Goal: Information Seeking & Learning: Learn about a topic

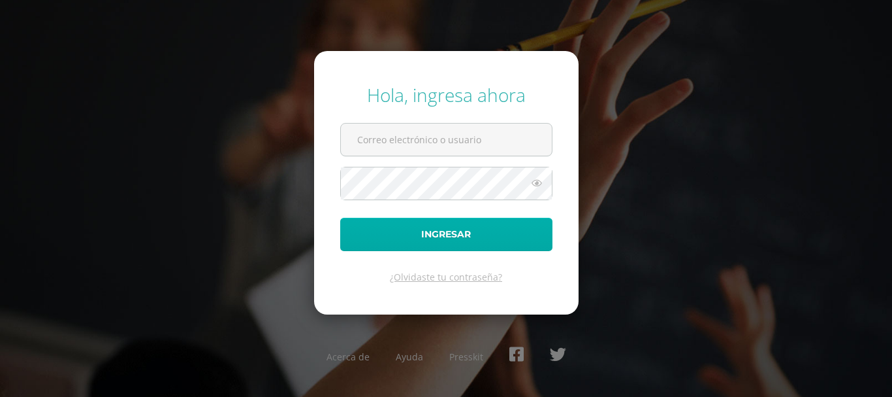
type input "COS01065@osoriosandoval.edu.gt"
click at [503, 227] on button "Ingresar" at bounding box center [446, 234] width 212 height 33
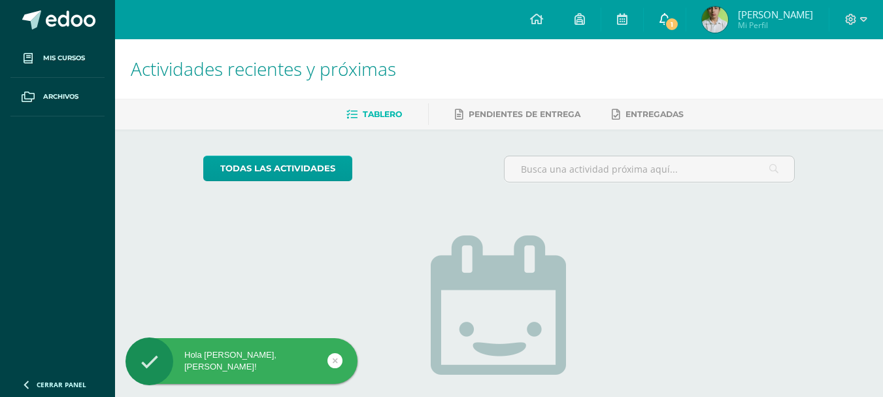
click at [660, 13] on icon at bounding box center [664, 19] width 10 height 12
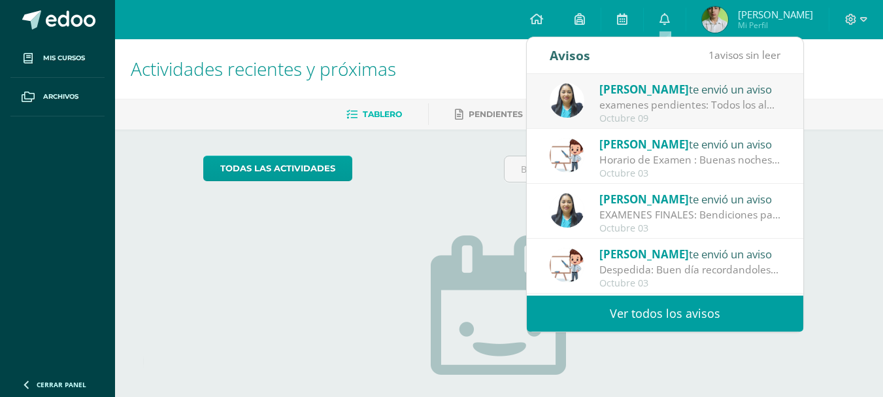
click at [695, 105] on div "examenes pendientes: Todos los alumnos que tienen exámenes pendientes, deben pr…" at bounding box center [690, 104] width 182 height 15
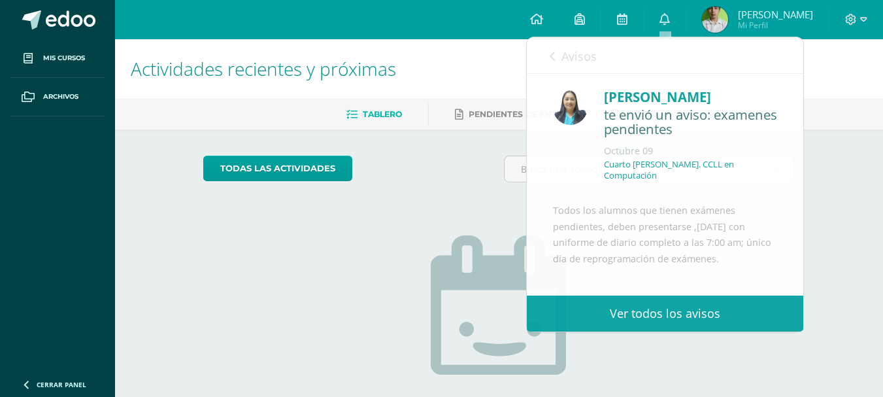
click at [849, 184] on div "Actividades recientes y próximas Tablero Pendientes de entrega Entregadas todas…" at bounding box center [499, 285] width 768 height 493
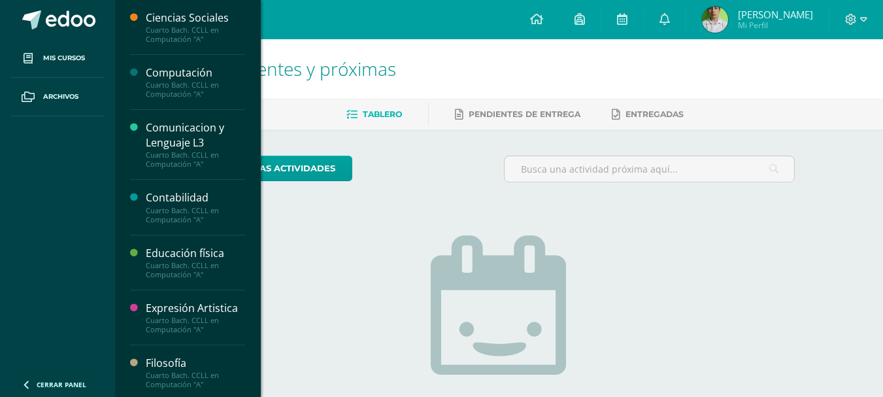
click at [195, 86] on div "Cuarto Bach. CCLL en Computación "A"" at bounding box center [195, 89] width 99 height 18
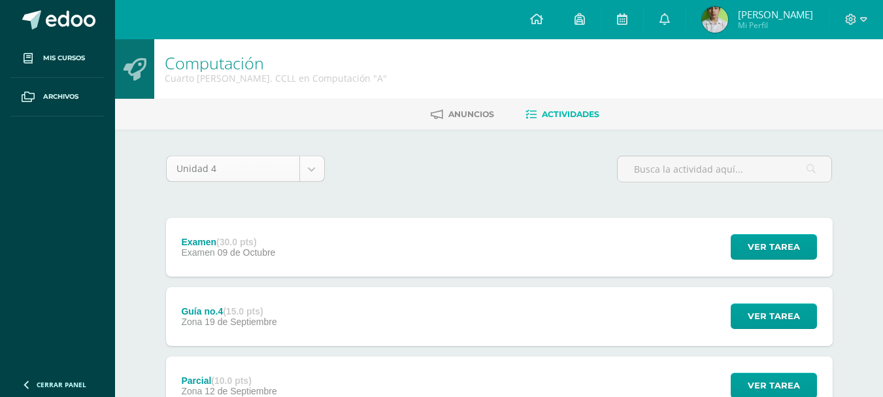
click at [300, 167] on body "Mis cursos Archivos Cerrar panel Ciencias Sociales Cuarto Bach. CCLL en Computa…" at bounding box center [441, 354] width 883 height 709
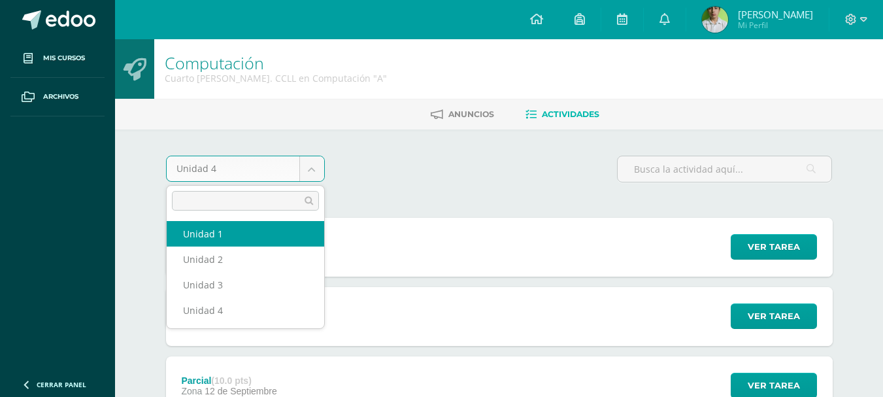
select select "Unidad 1"
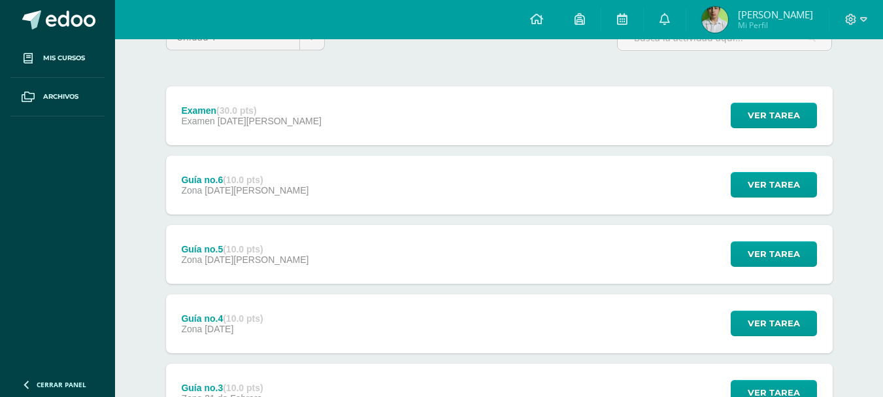
scroll to position [392, 0]
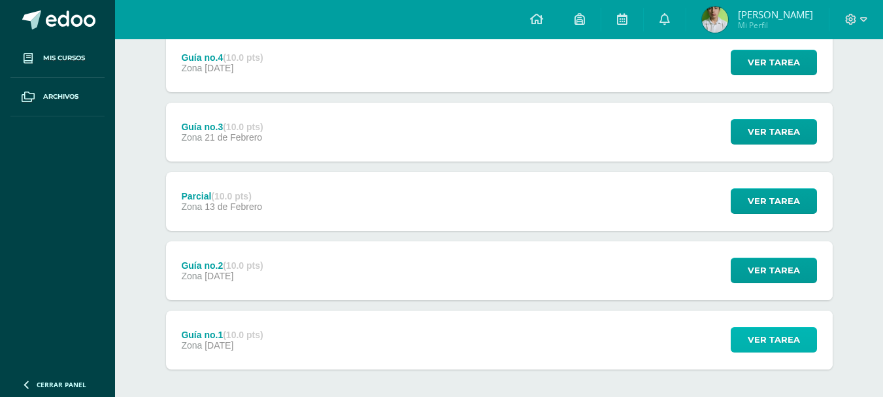
click at [764, 349] on span "Ver tarea" at bounding box center [773, 339] width 52 height 24
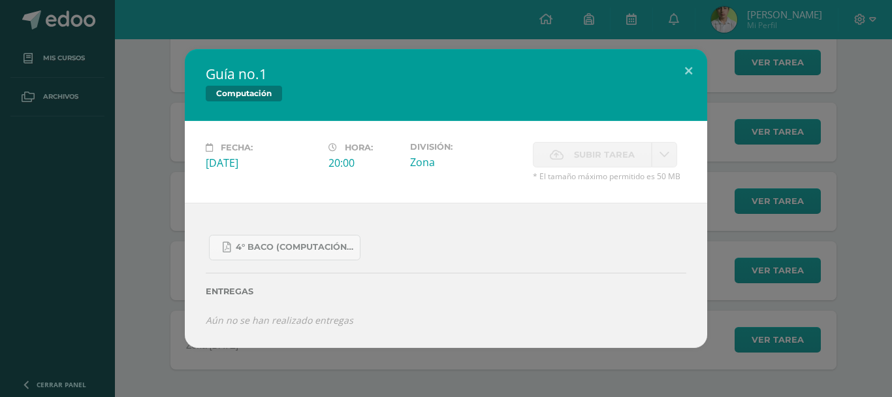
click at [752, 332] on div "Guía no.1 Computación Fecha: Viernes 31 de Enero Hora: 20:00 División: Zona Sub…" at bounding box center [446, 198] width 882 height 299
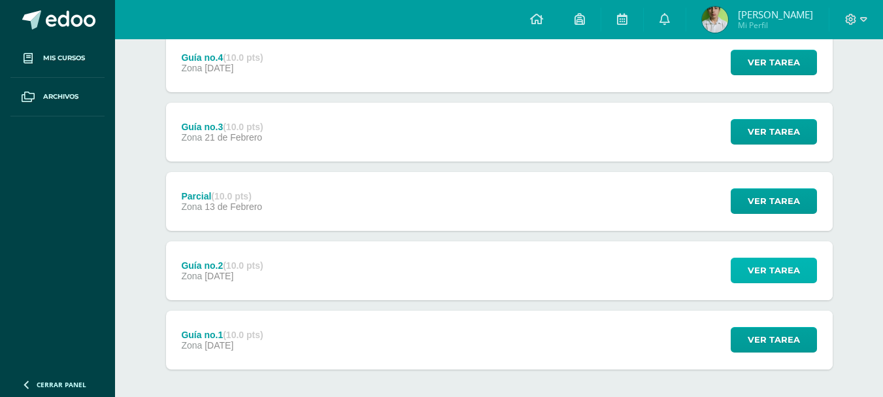
click at [774, 282] on span "Ver tarea" at bounding box center [773, 270] width 52 height 24
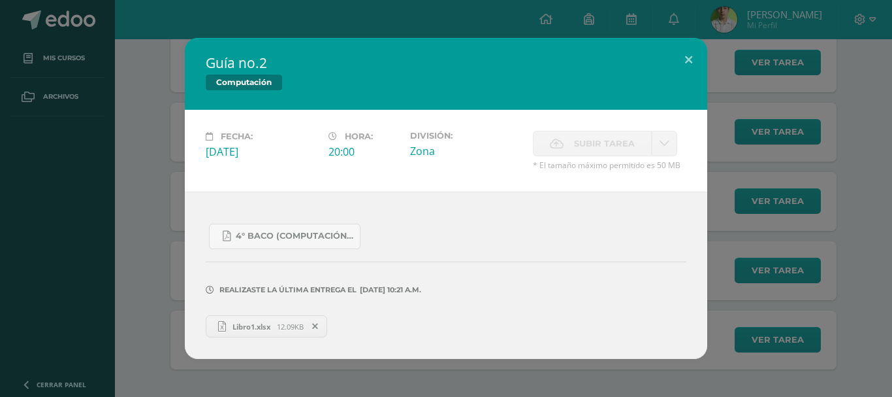
drag, startPoint x: 738, startPoint y: 267, endPoint x: 747, endPoint y: 257, distance: 14.3
click at [739, 267] on div "Guía no.2 Computación Fecha: Viernes 07 de Febrero Hora: 20:00 División: Zona C…" at bounding box center [446, 198] width 882 height 321
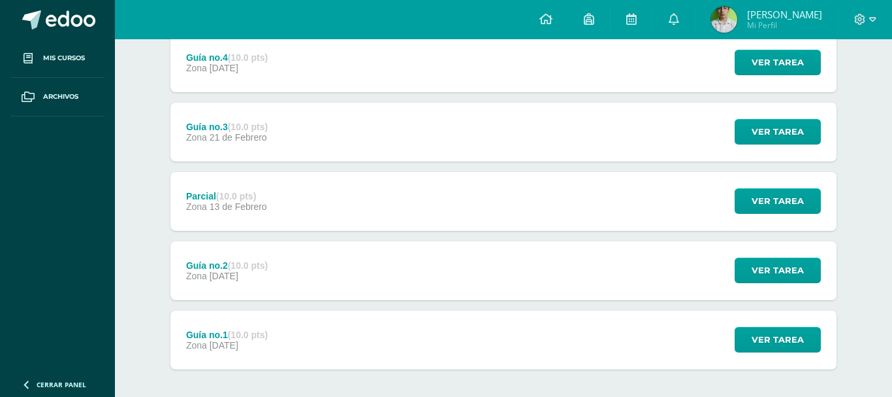
click at [766, 215] on div "Guía no.2 Computación Fecha: Viernes 07 de Febrero Hora: 20:00 División: Zona C…" at bounding box center [446, 198] width 882 height 321
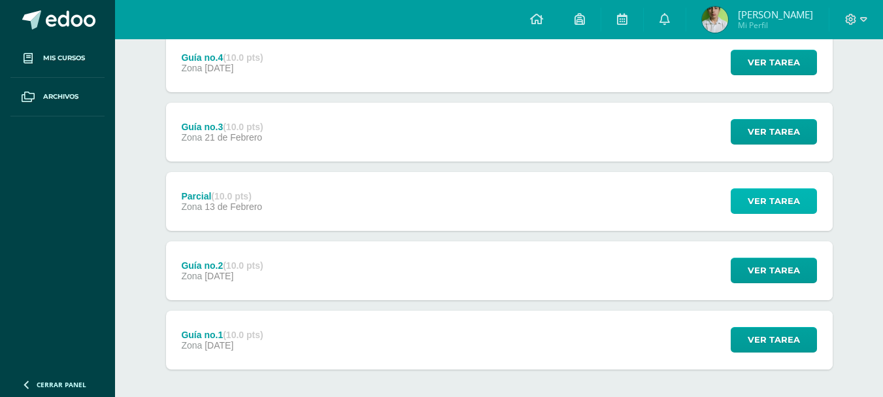
click at [766, 201] on span "Ver tarea" at bounding box center [773, 201] width 52 height 24
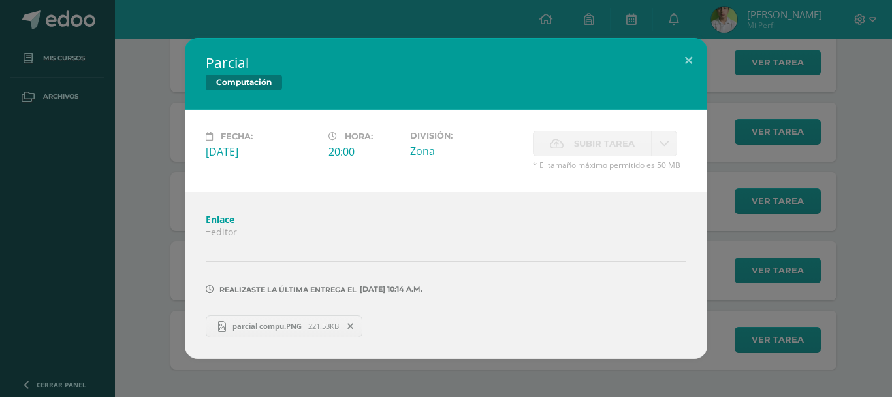
click at [728, 275] on div "Parcial Computación Fecha: Jueves 13 de Febrero Hora: 20:00 División: Zona" at bounding box center [446, 198] width 882 height 320
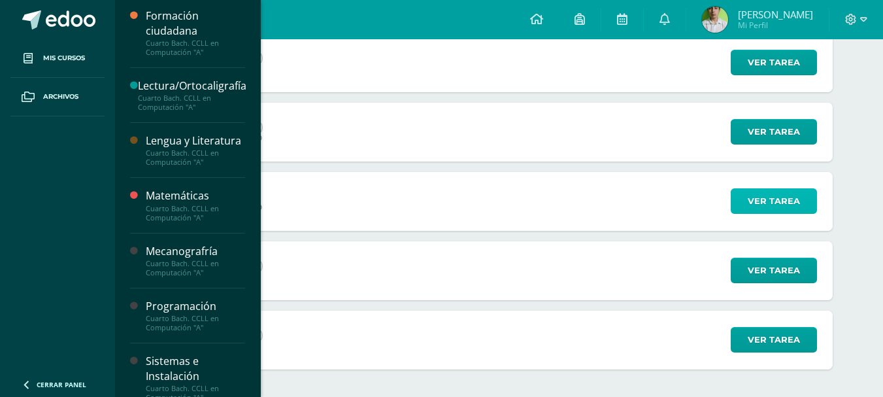
scroll to position [457, 0]
click at [208, 331] on div "Cuarto Bach. CCLL en Computación "A"" at bounding box center [195, 322] width 99 height 18
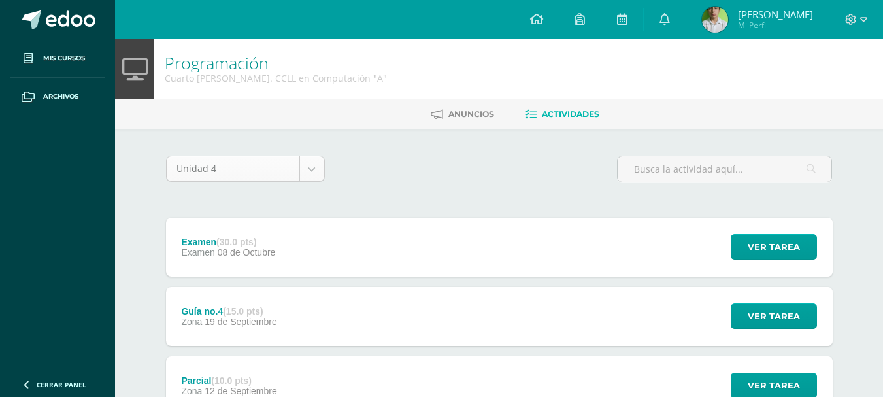
click at [253, 174] on body "Mis cursos Archivos Cerrar panel Ciencias Sociales Cuarto Bach. CCLL en Computa…" at bounding box center [441, 354] width 883 height 709
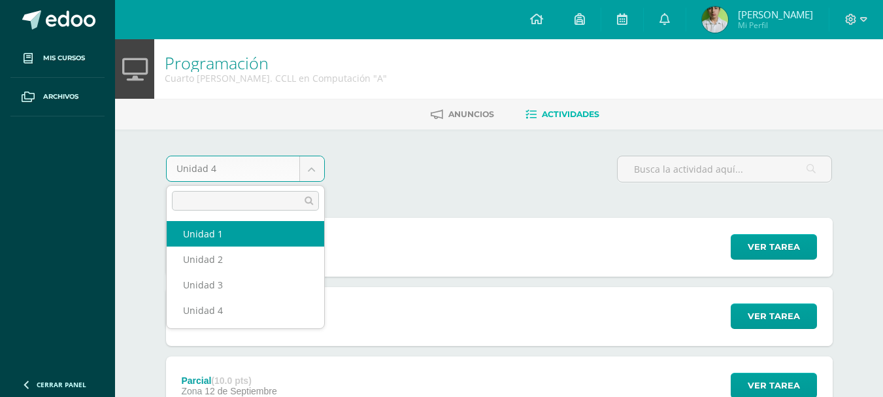
select select "Unidad 1"
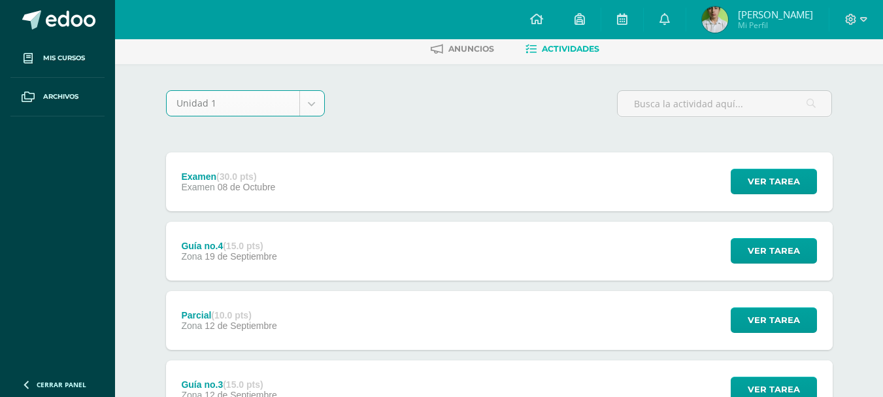
scroll to position [111, 0]
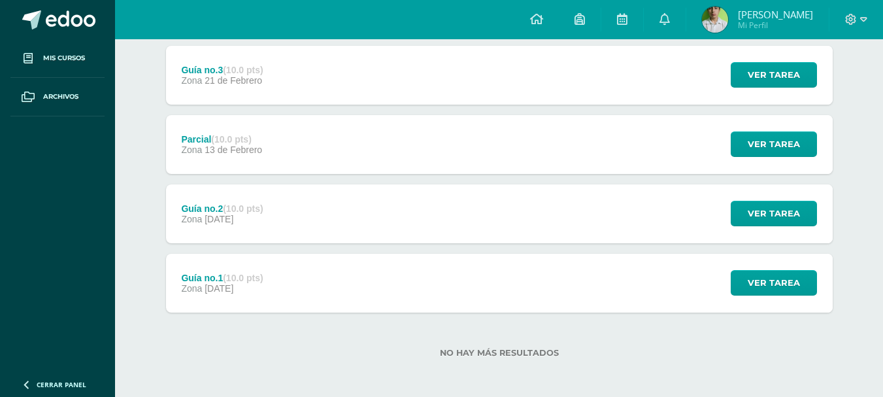
scroll to position [451, 0]
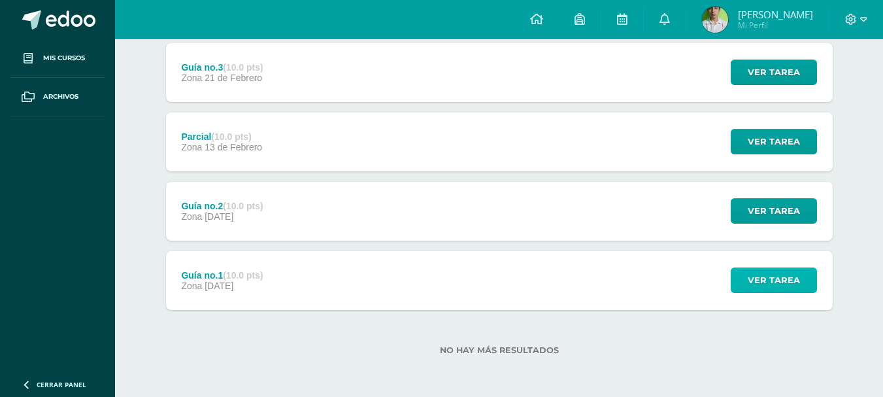
click at [792, 278] on span "Ver tarea" at bounding box center [773, 280] width 52 height 24
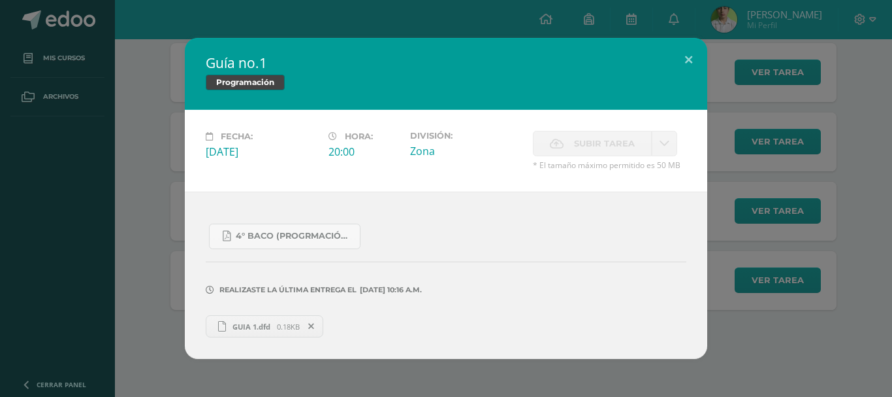
click at [743, 249] on div "Guía no.1 Programación Fecha: [DATE] Hora: 20:00 División: Zona Subir tarea" at bounding box center [446, 198] width 882 height 321
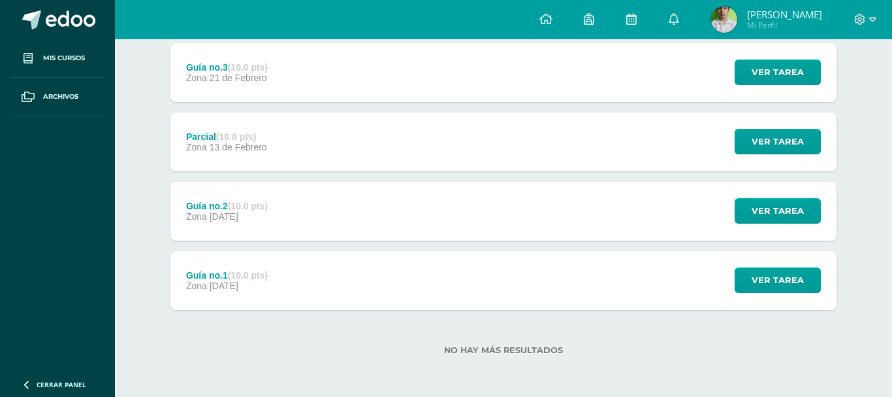
click at [783, 193] on div "Guía no.1 Programación Fecha: [DATE] Hora: 20:00 División: Zona Subir tarea" at bounding box center [446, 198] width 882 height 321
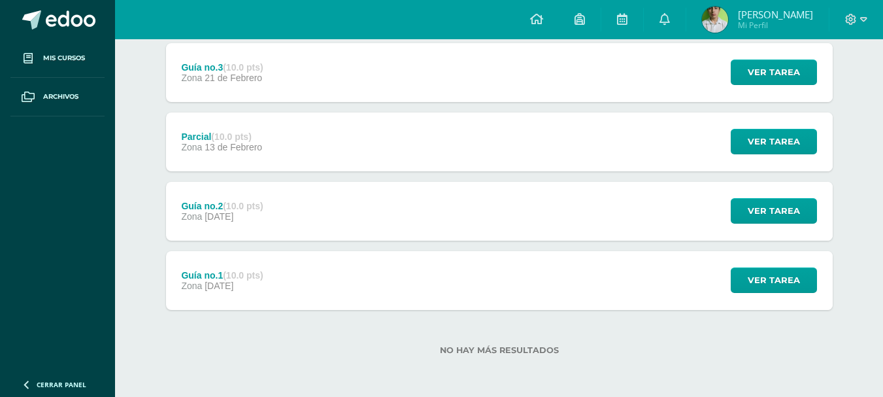
click at [774, 231] on div "Ver tarea" at bounding box center [772, 211] width 122 height 59
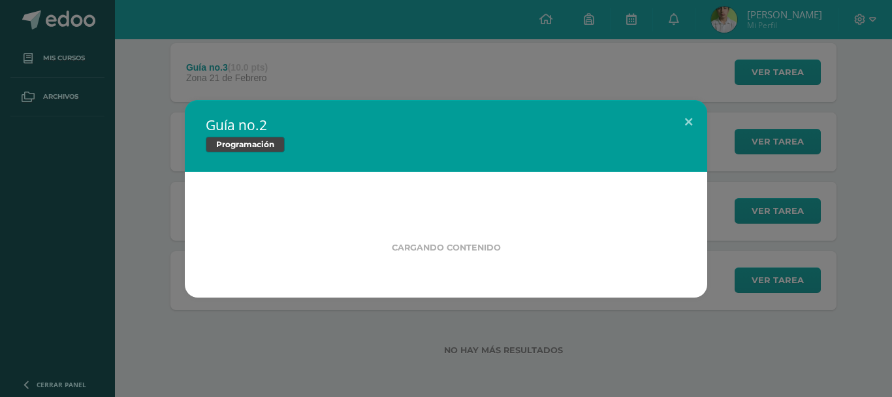
click at [785, 201] on div "Guía no.2 Programación Cargando contenido" at bounding box center [446, 198] width 882 height 197
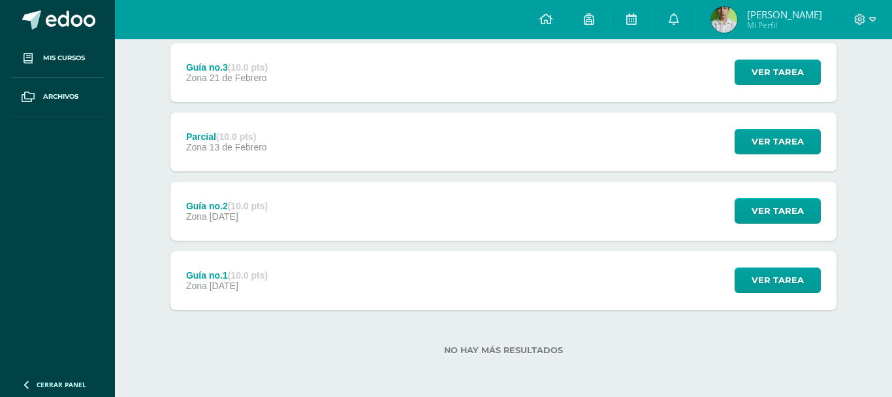
click at [785, 201] on div "Guía no.2 Programación Fecha: [DATE] Hora: 20:00 División: Zona Cancelar" at bounding box center [446, 198] width 882 height 299
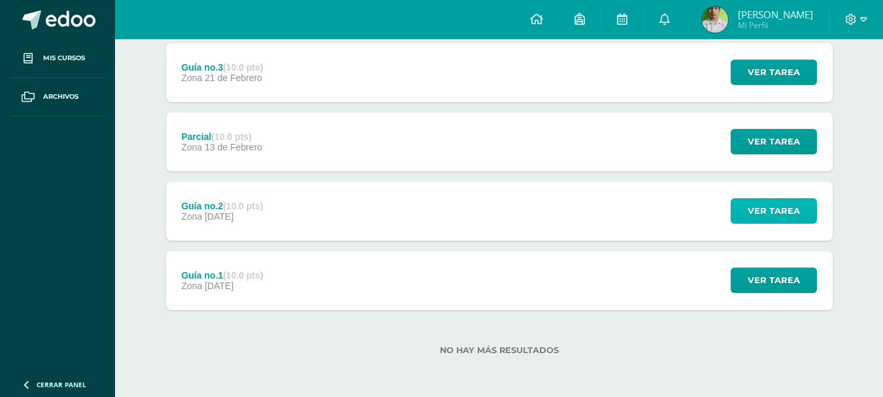
click at [783, 212] on span "Ver tarea" at bounding box center [773, 211] width 52 height 24
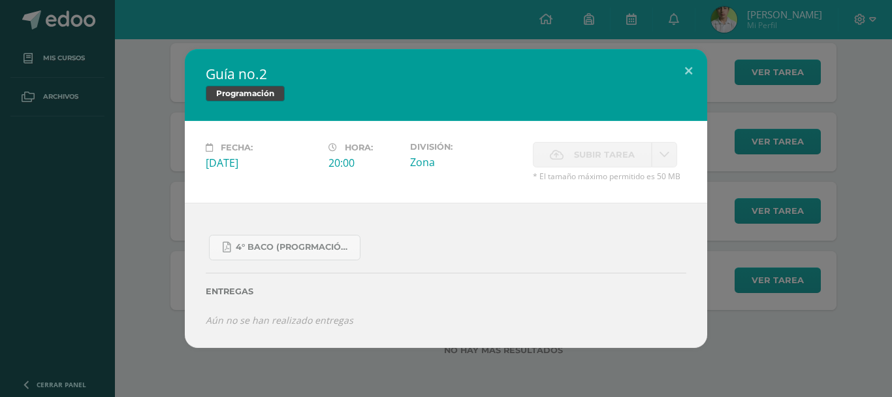
click at [792, 169] on div "Guía no.2 Programación Fecha: [DATE] Hora: 20:00 División: Zona Cancelar" at bounding box center [446, 198] width 882 height 299
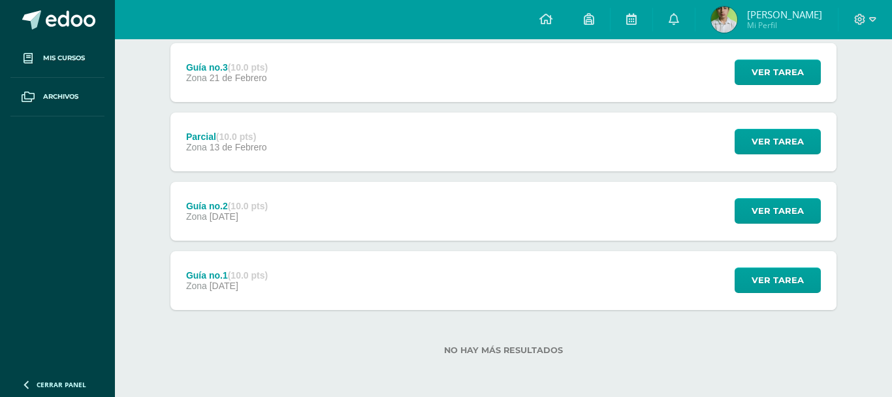
click at [787, 138] on div "Guía no.2 Programación Fecha: [DATE] Hora: 20:00 División: Zona Cancelar" at bounding box center [446, 198] width 882 height 299
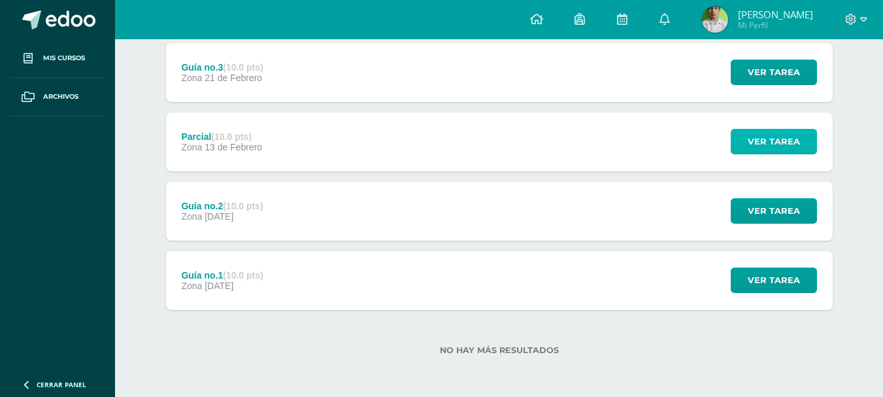
click at [785, 138] on span "Ver tarea" at bounding box center [773, 141] width 52 height 24
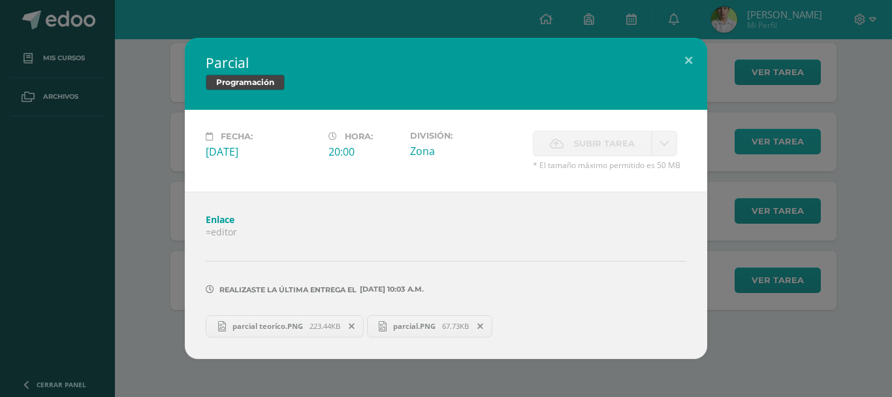
click at [785, 138] on div "Parcial Programación Fecha: [DATE] Hora: 20:00 División: Zona" at bounding box center [446, 198] width 882 height 320
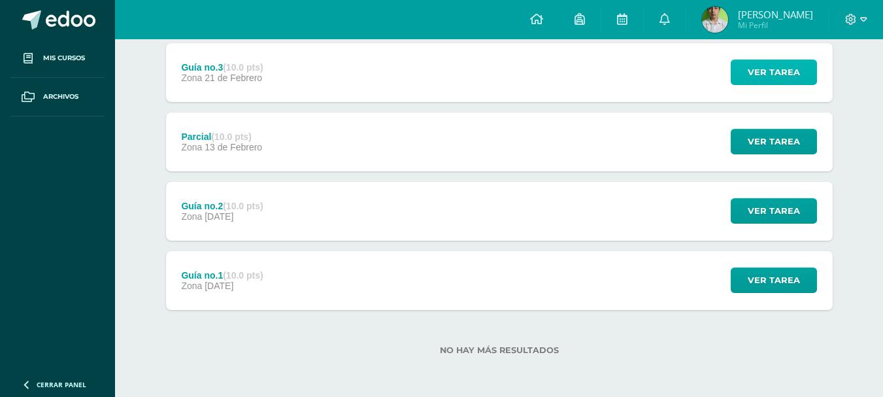
click at [792, 84] on button "Ver tarea" at bounding box center [773, 71] width 86 height 25
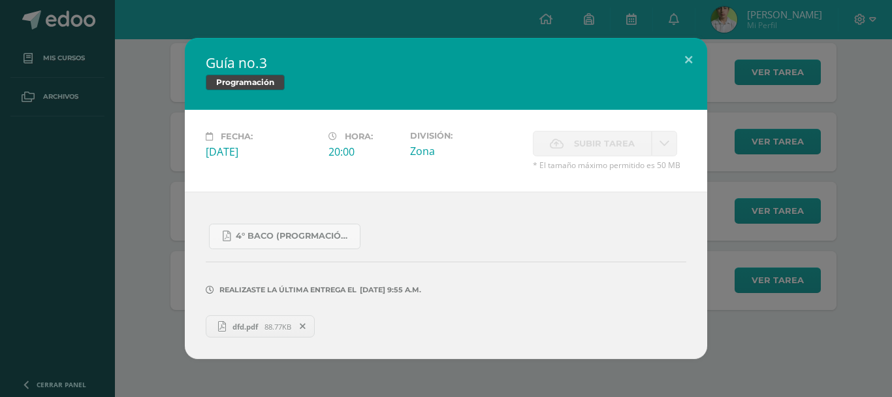
drag, startPoint x: 740, startPoint y: 86, endPoint x: 738, endPoint y: 73, distance: 12.5
click at [740, 86] on div "Guía no.3 Programación Fecha: [DATE] Hora: 20:00 División: Zona Cancelar" at bounding box center [446, 198] width 882 height 321
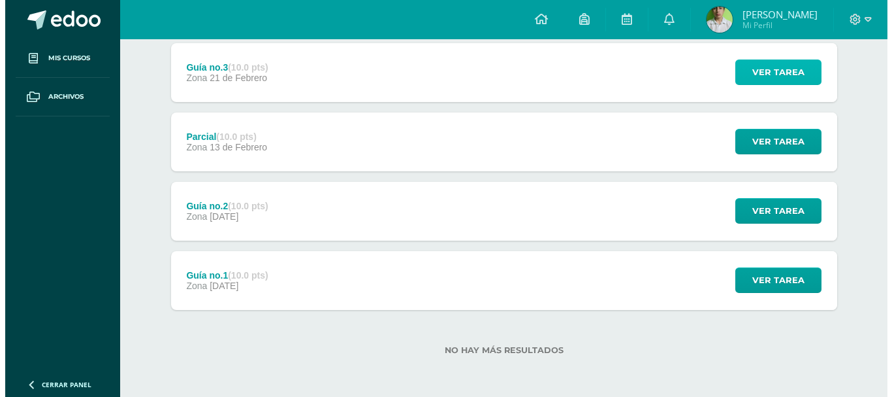
scroll to position [386, 0]
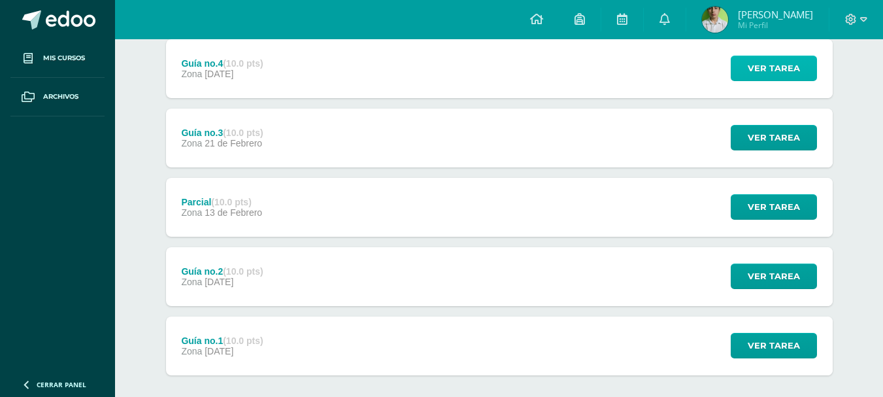
click at [756, 81] on button "Ver tarea" at bounding box center [773, 68] width 86 height 25
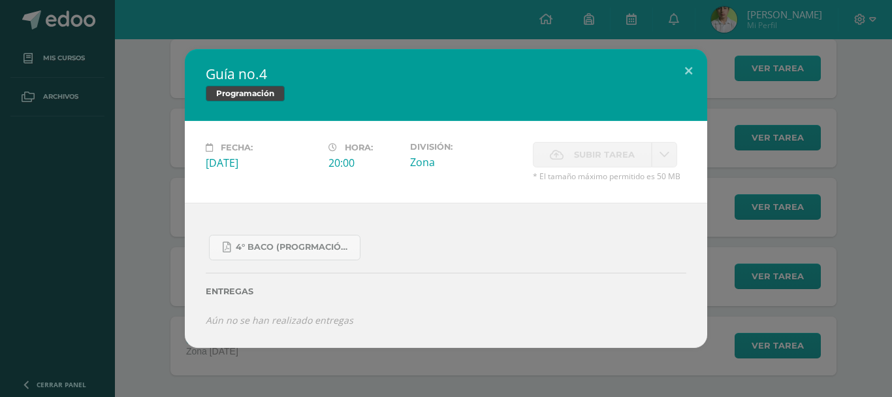
click at [756, 80] on div "Guía no.4 Programación Fecha: [DATE] Hora: 20:00 División: Zona Cancelar" at bounding box center [446, 198] width 882 height 299
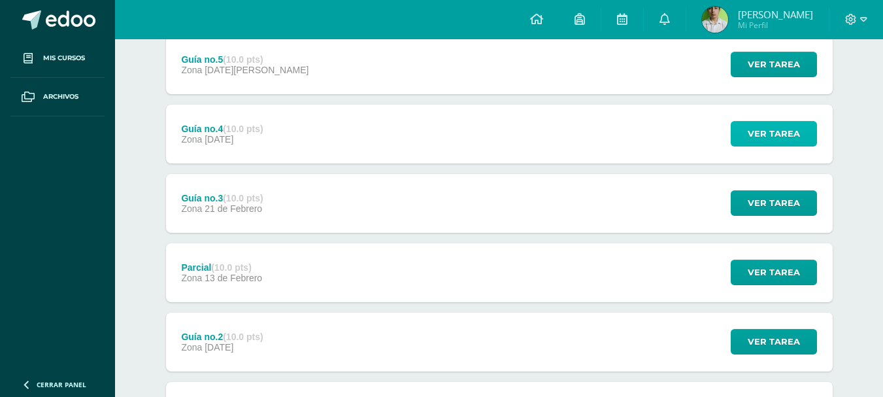
scroll to position [255, 0]
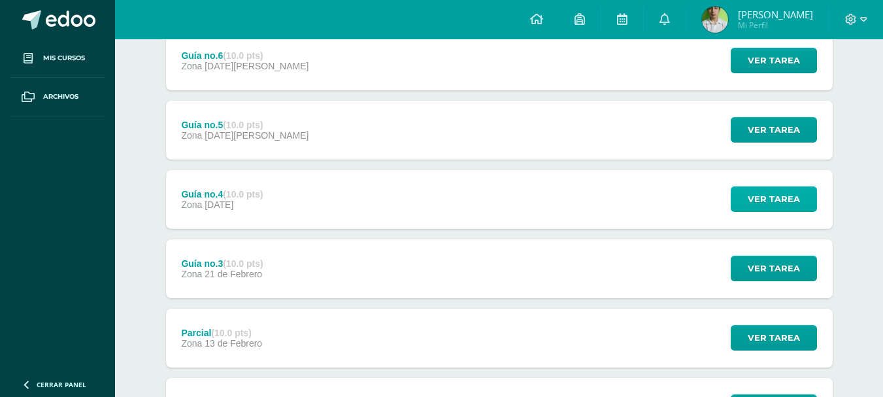
click at [756, 80] on div "Ver tarea" at bounding box center [772, 60] width 122 height 59
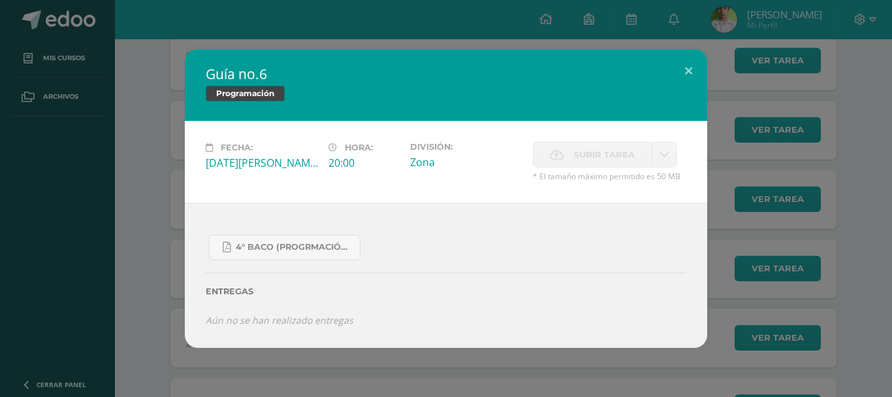
click at [760, 128] on div "Guía no.6 Programación Fecha: [DATE][PERSON_NAME] Hora: 20:00 División: Zona Su…" at bounding box center [446, 198] width 882 height 299
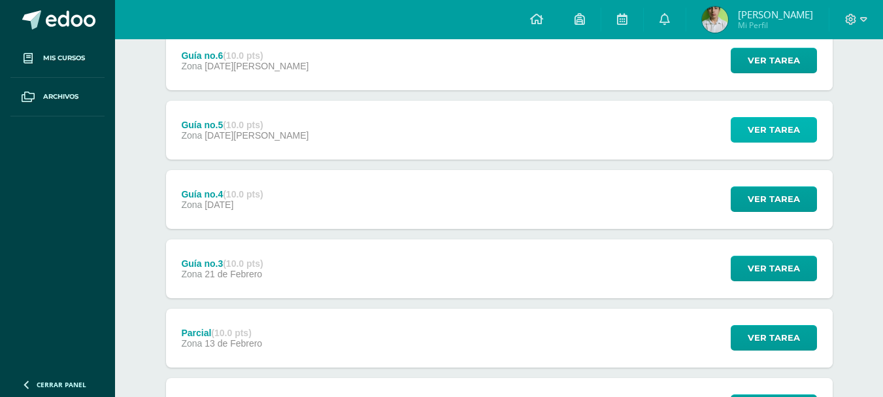
click at [774, 127] on span "Ver tarea" at bounding box center [773, 130] width 52 height 24
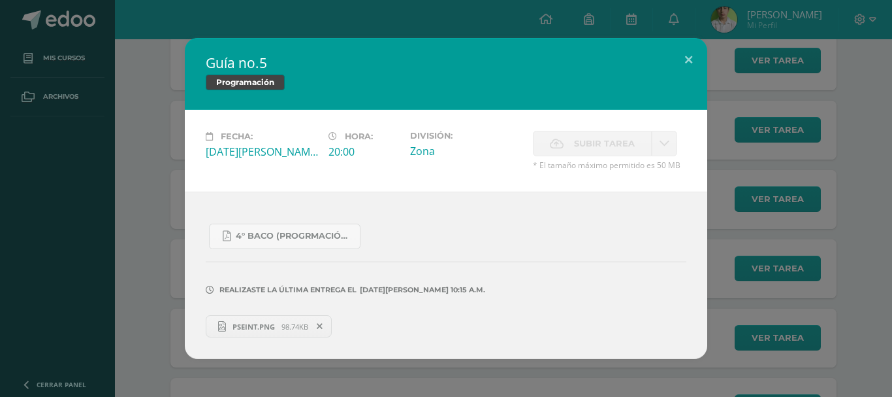
click at [278, 323] on span "PSEINT.PNG" at bounding box center [254, 326] width 56 height 10
click at [742, 110] on div "Guía no.5 Programación Fecha: [DATE][PERSON_NAME] Hora: 20:00 División: Zona Su…" at bounding box center [446, 198] width 882 height 321
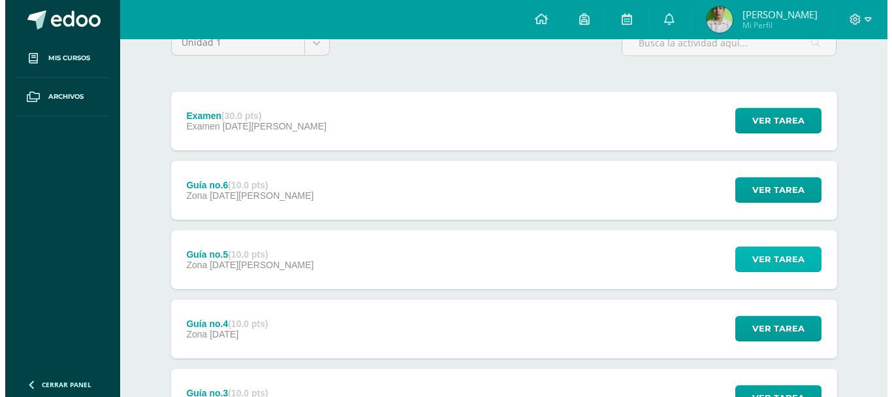
scroll to position [125, 0]
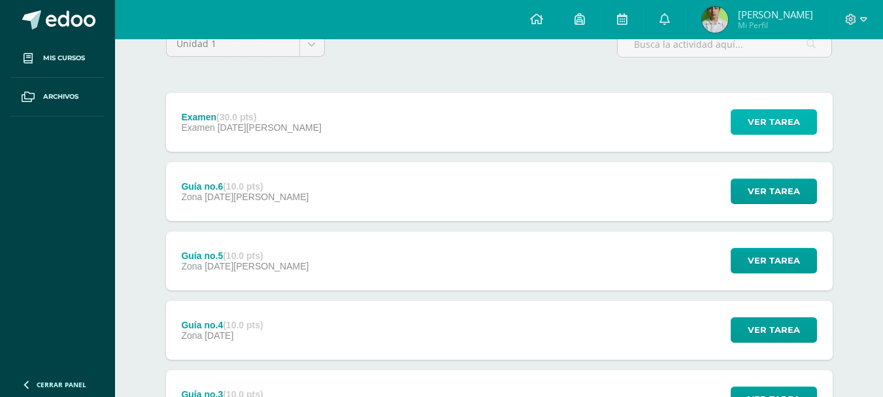
click at [782, 123] on span "Ver tarea" at bounding box center [773, 122] width 52 height 24
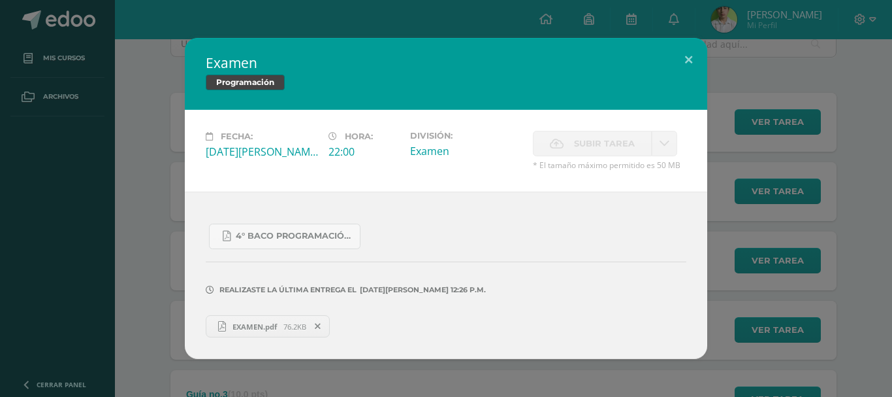
click at [254, 323] on span "EXAMEN.pdf" at bounding box center [254, 326] width 57 height 10
